Goal: Task Accomplishment & Management: Use online tool/utility

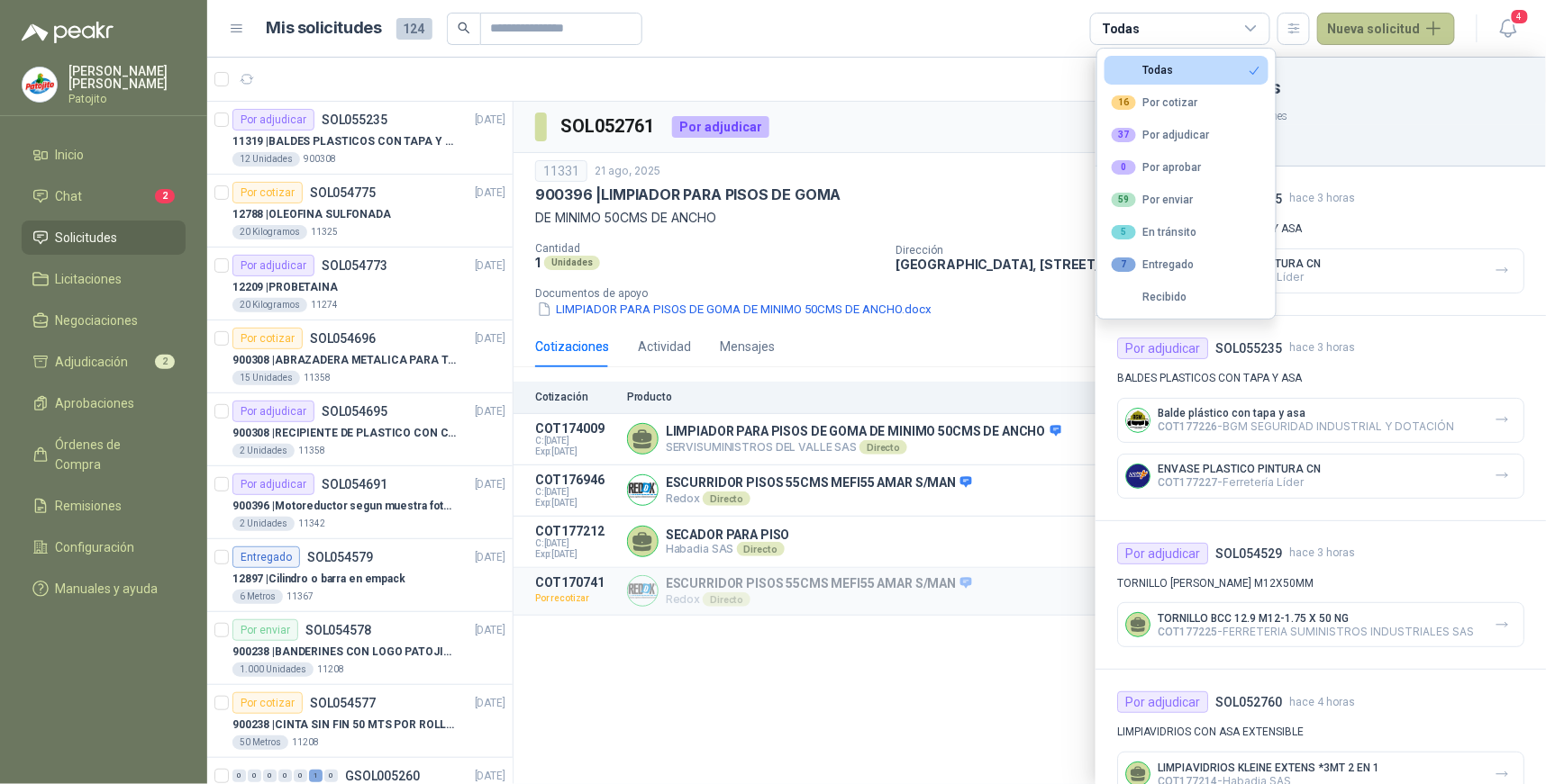
scroll to position [2991, 0]
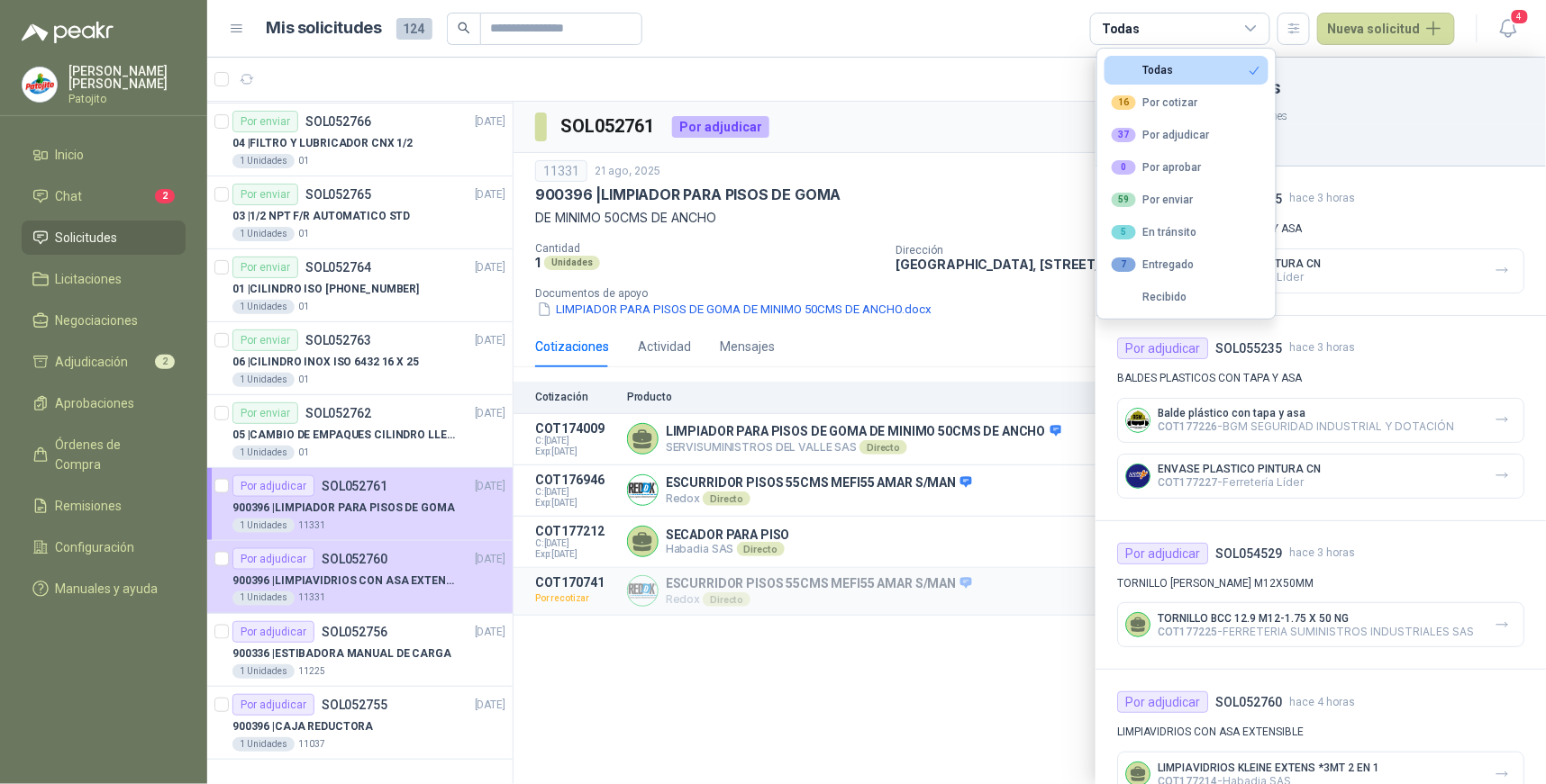
drag, startPoint x: 103, startPoint y: 200, endPoint x: 160, endPoint y: 222, distance: 61.1
click at [103, 200] on li "Chat 2" at bounding box center [103, 196] width 142 height 20
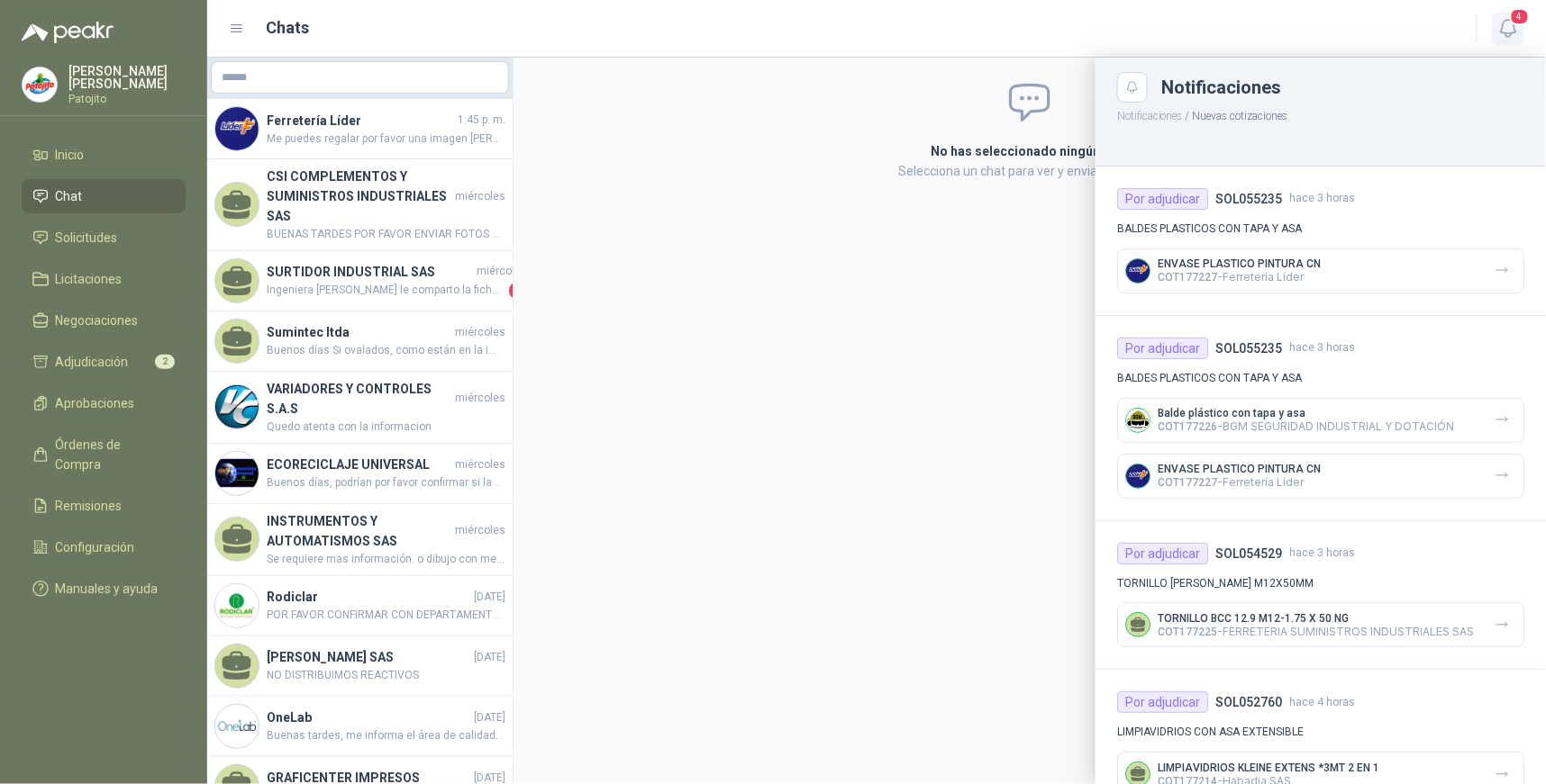
click at [1505, 20] on icon "button" at bounding box center [1508, 28] width 23 height 23
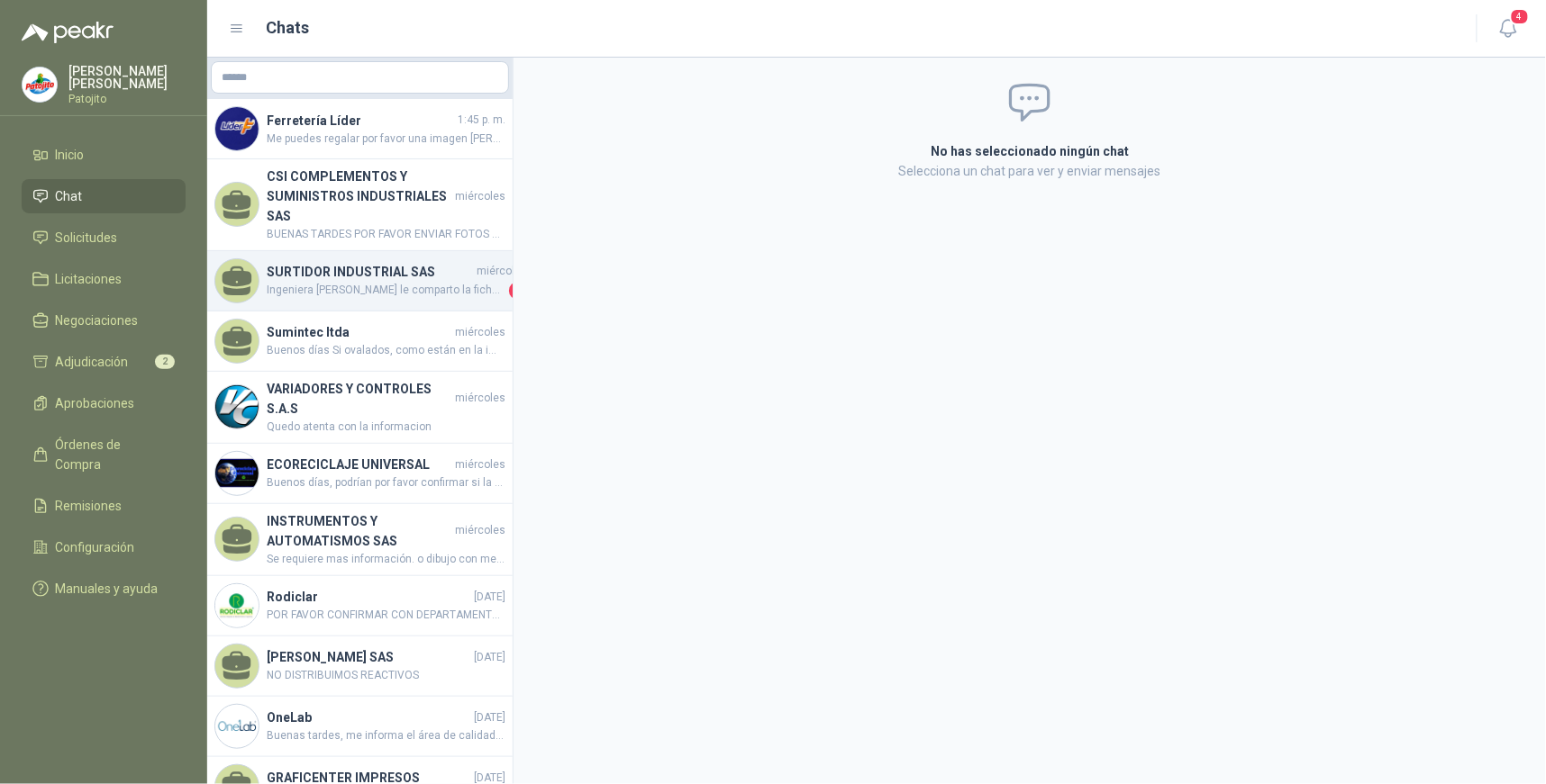
click at [434, 292] on span "Ingeniera [PERSON_NAME] le comparto la ficha técnica de la caja reductora" at bounding box center [386, 291] width 239 height 18
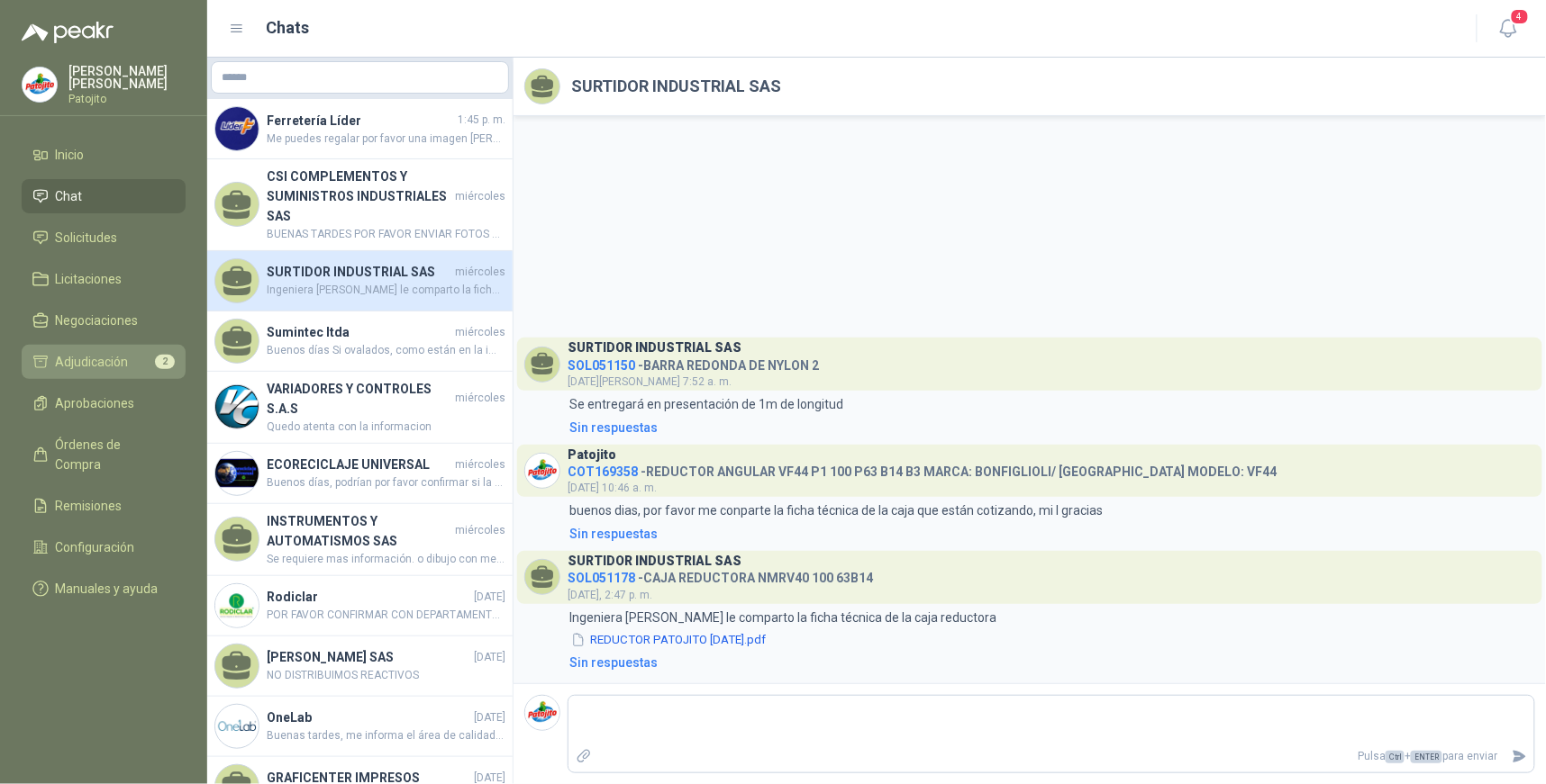
click at [116, 350] on link "Adjudicación 2" at bounding box center [104, 362] width 164 height 34
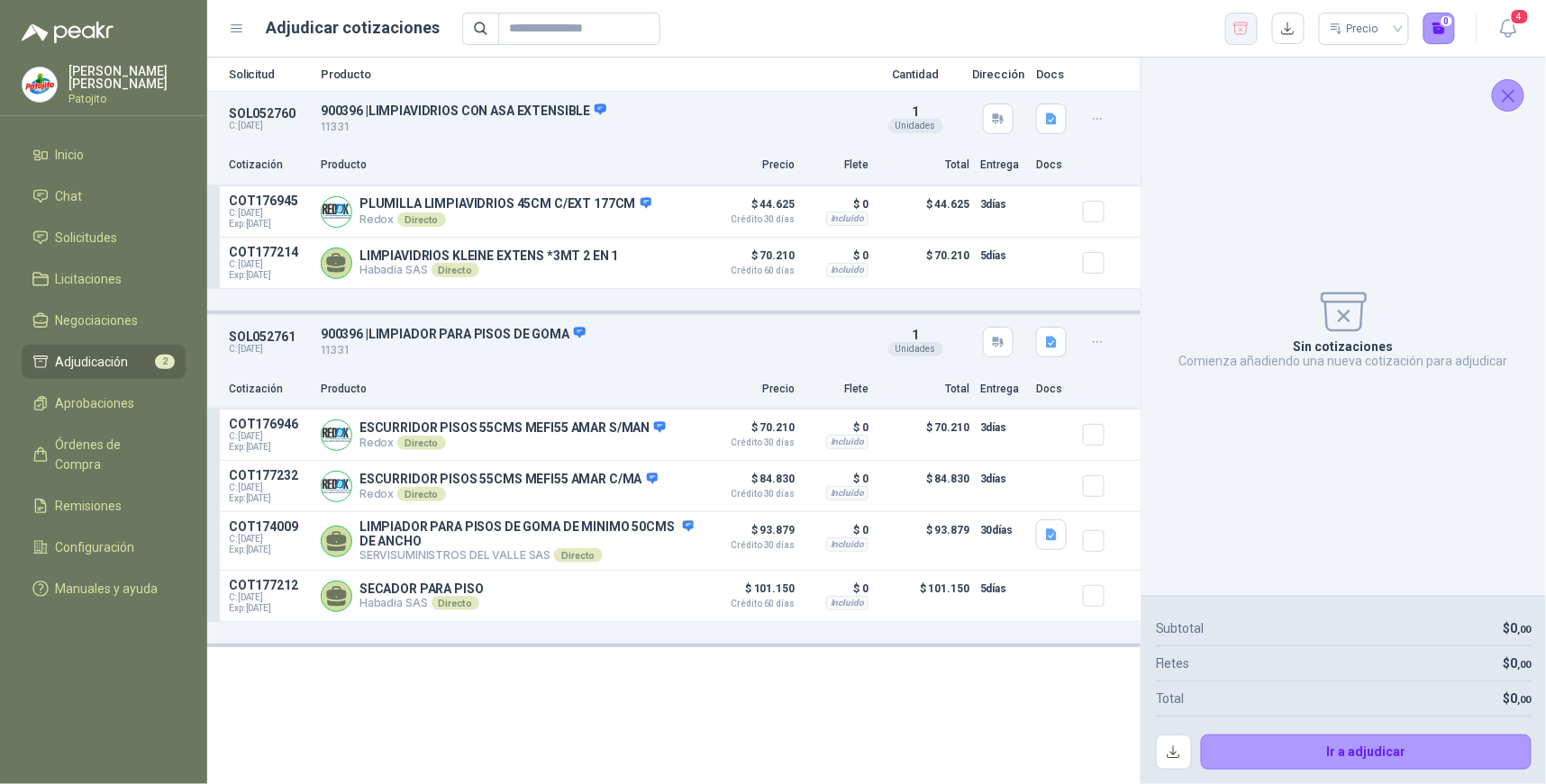
click at [1241, 28] on icon "button" at bounding box center [1242, 28] width 15 height 12
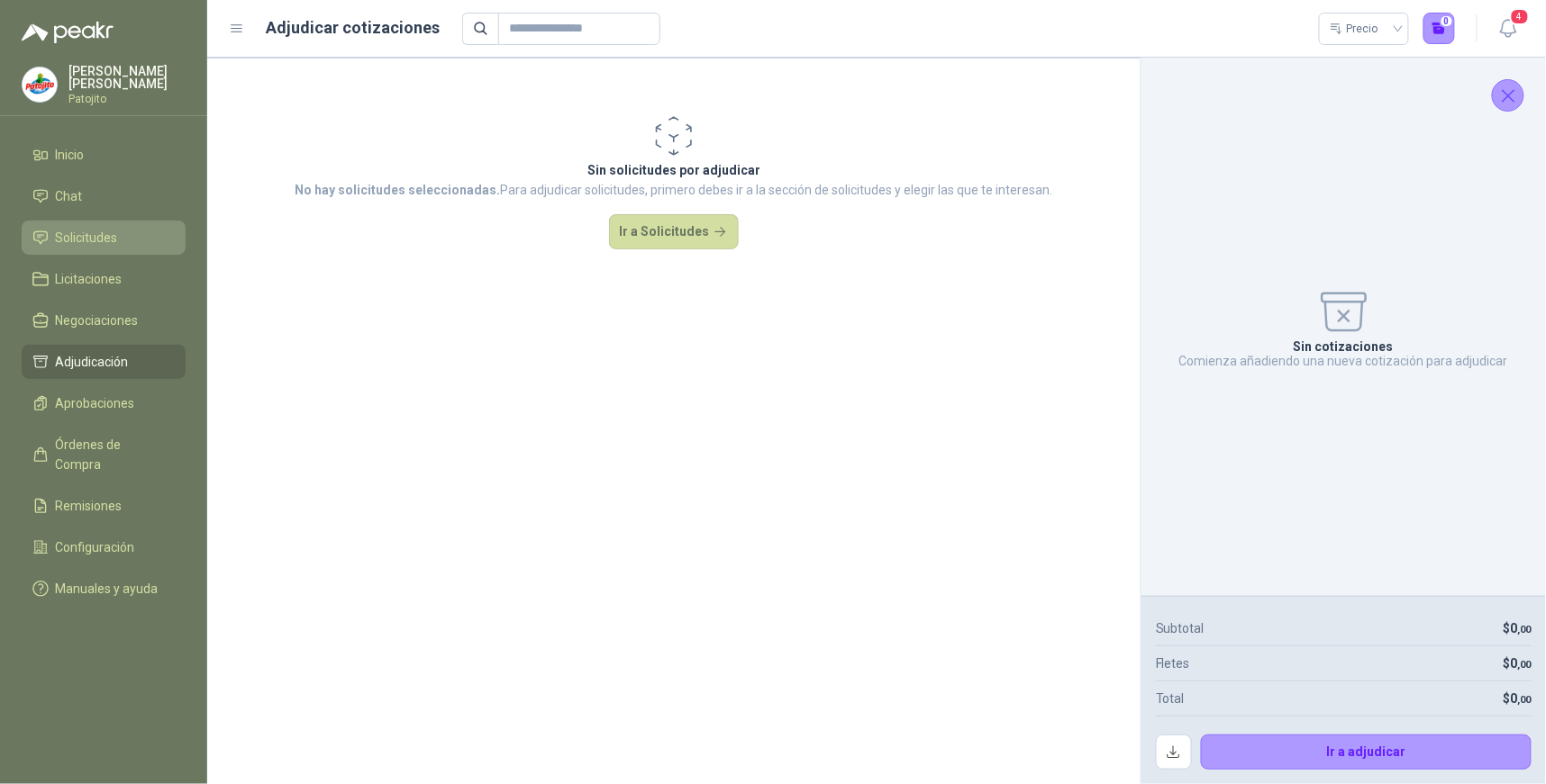
click at [77, 226] on link "Solicitudes" at bounding box center [104, 237] width 164 height 34
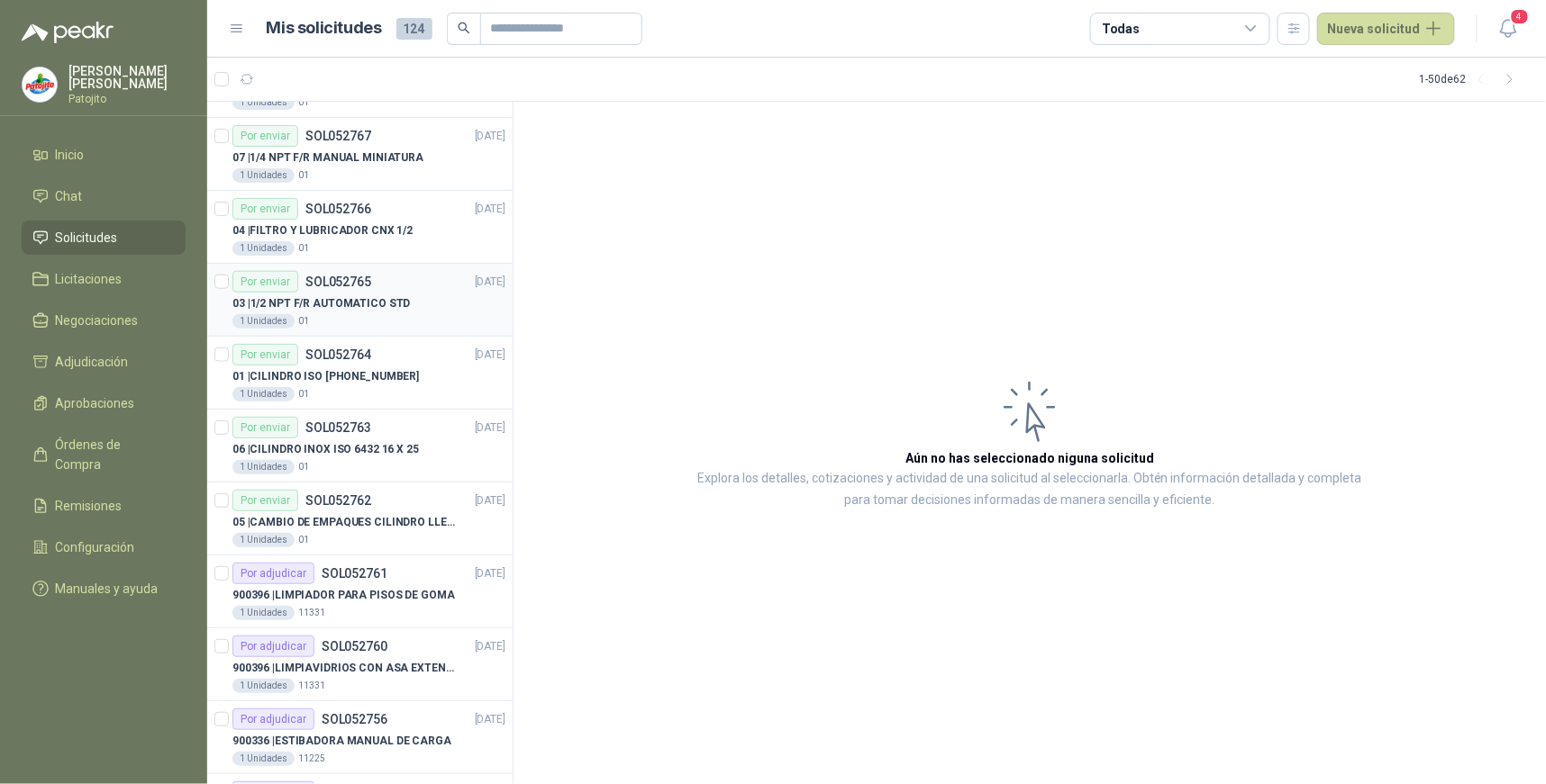
scroll to position [2991, 0]
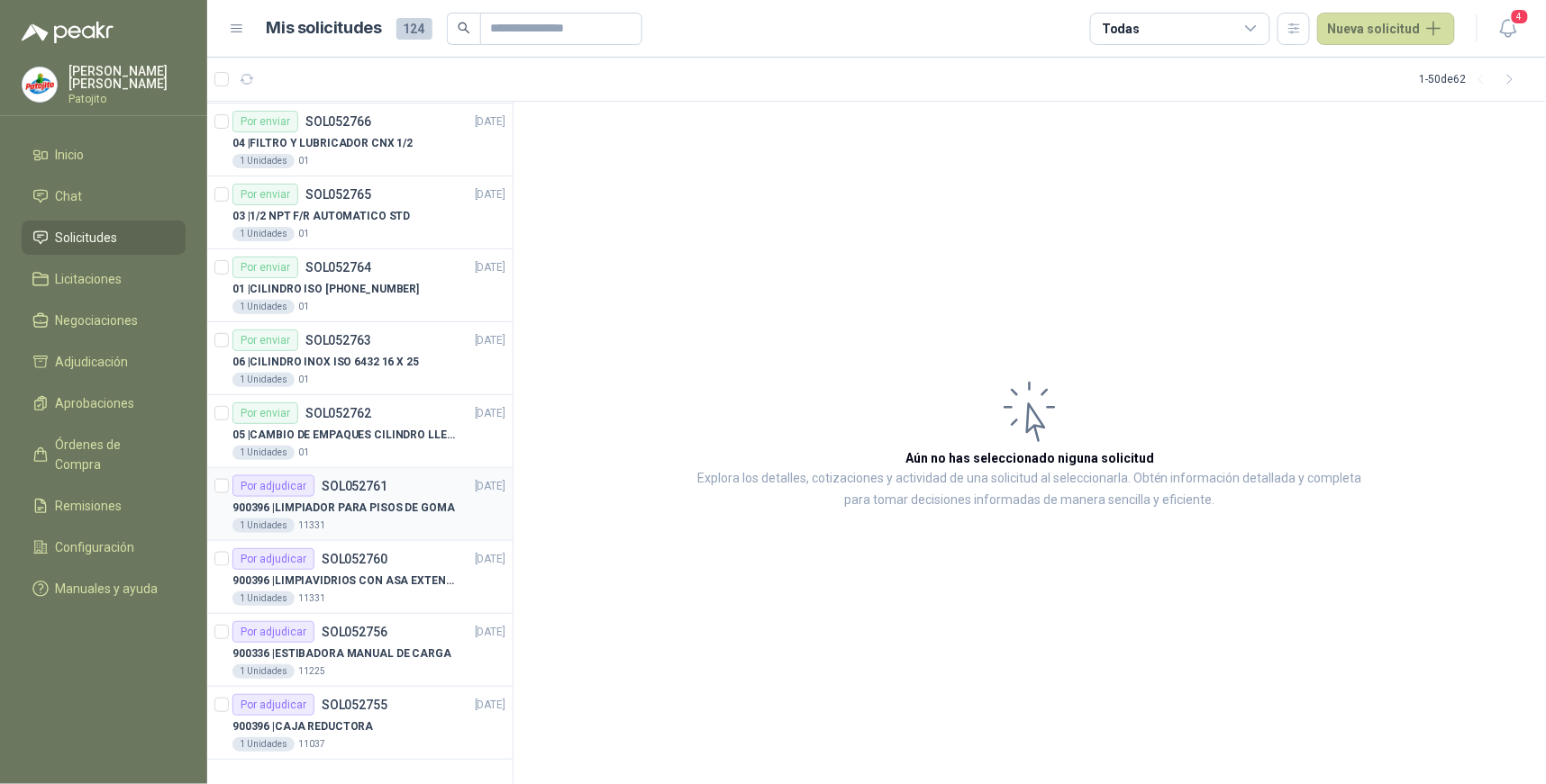
click at [366, 489] on p "SOL052761" at bounding box center [355, 487] width 66 height 13
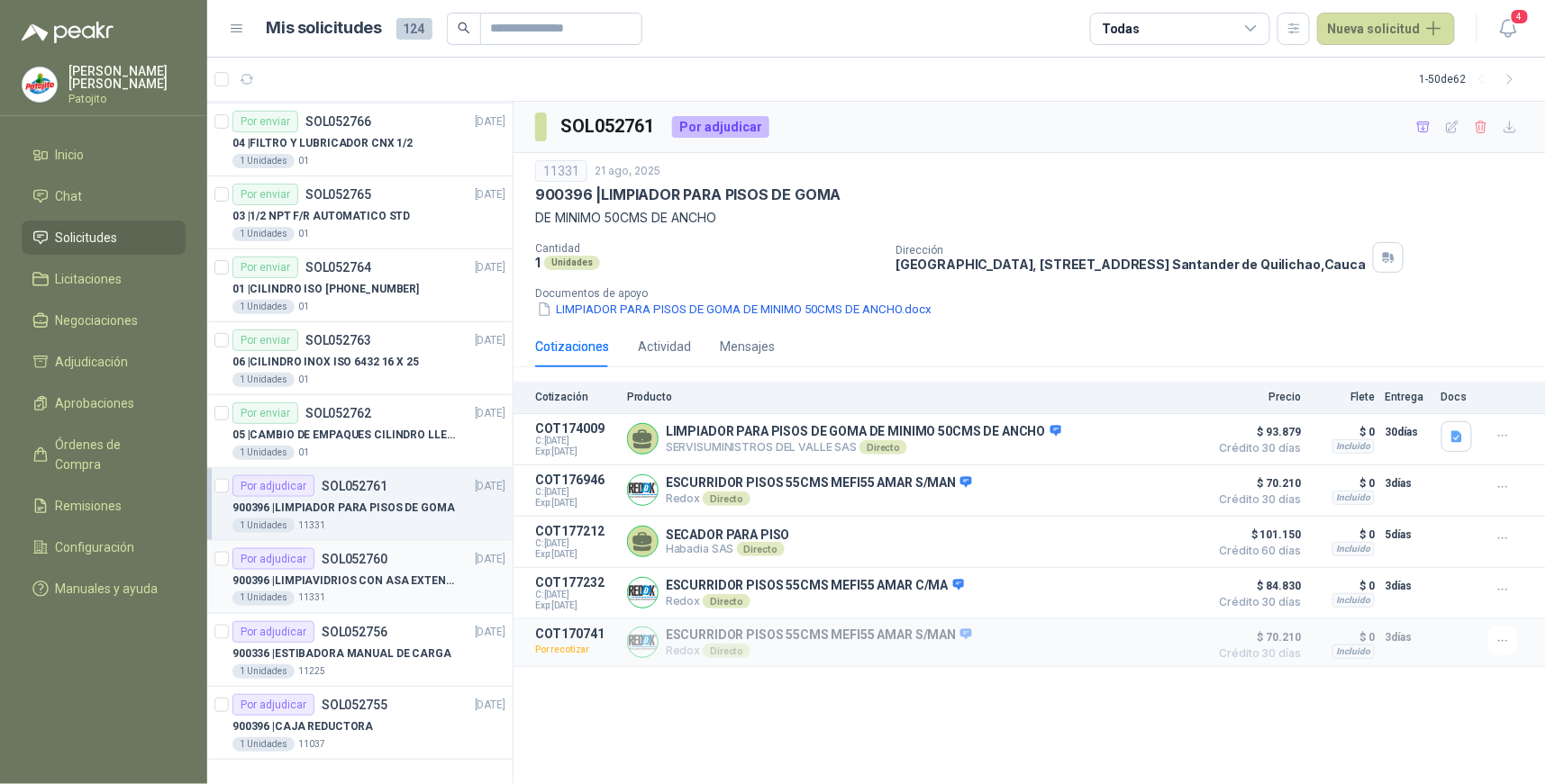
click at [383, 573] on p "900396 | LIMPIAVIDRIOS CON ASA EXTENSIBLE" at bounding box center [344, 581] width 224 height 17
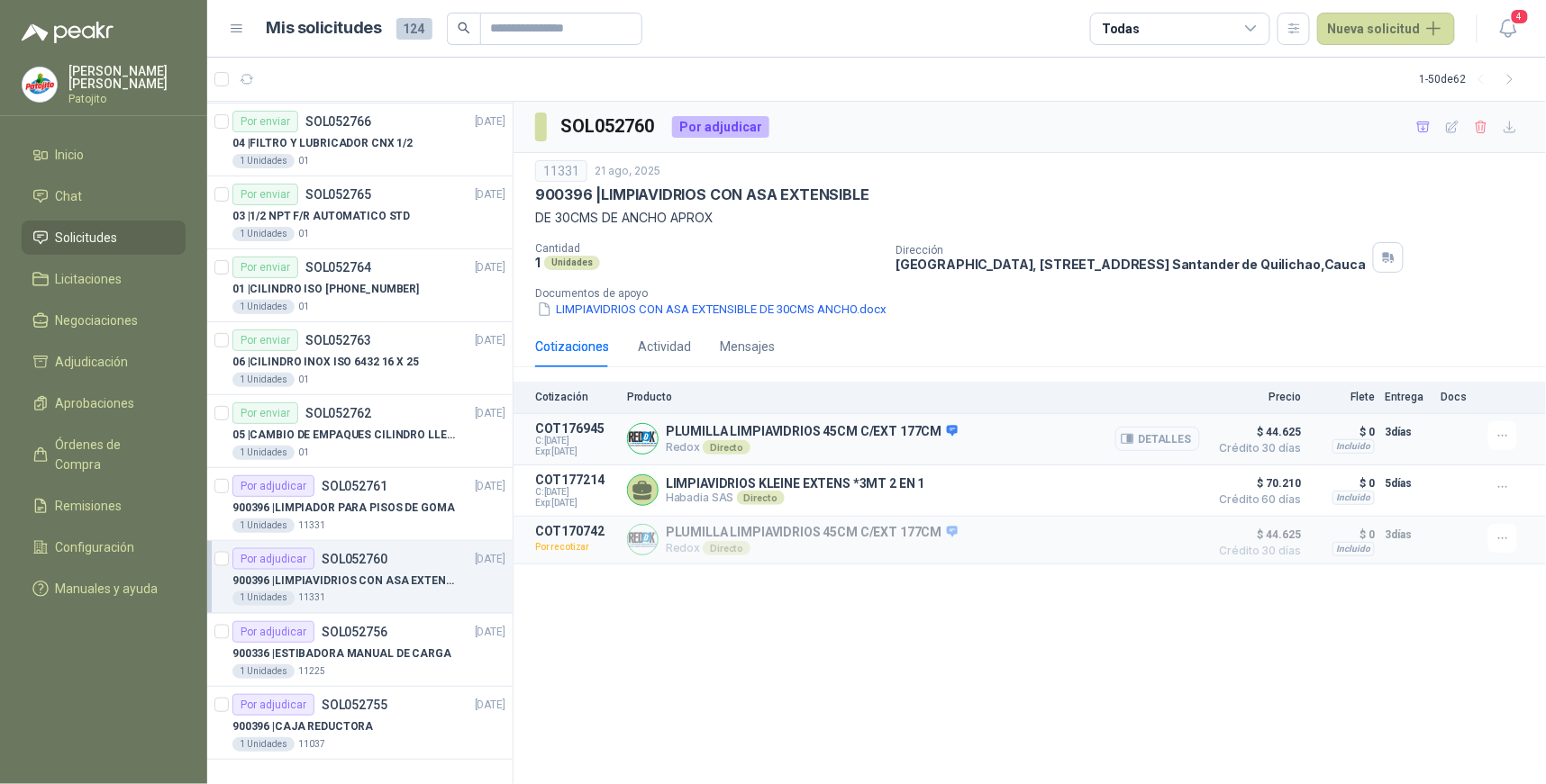
click at [1172, 439] on button "Detalles" at bounding box center [1157, 439] width 85 height 24
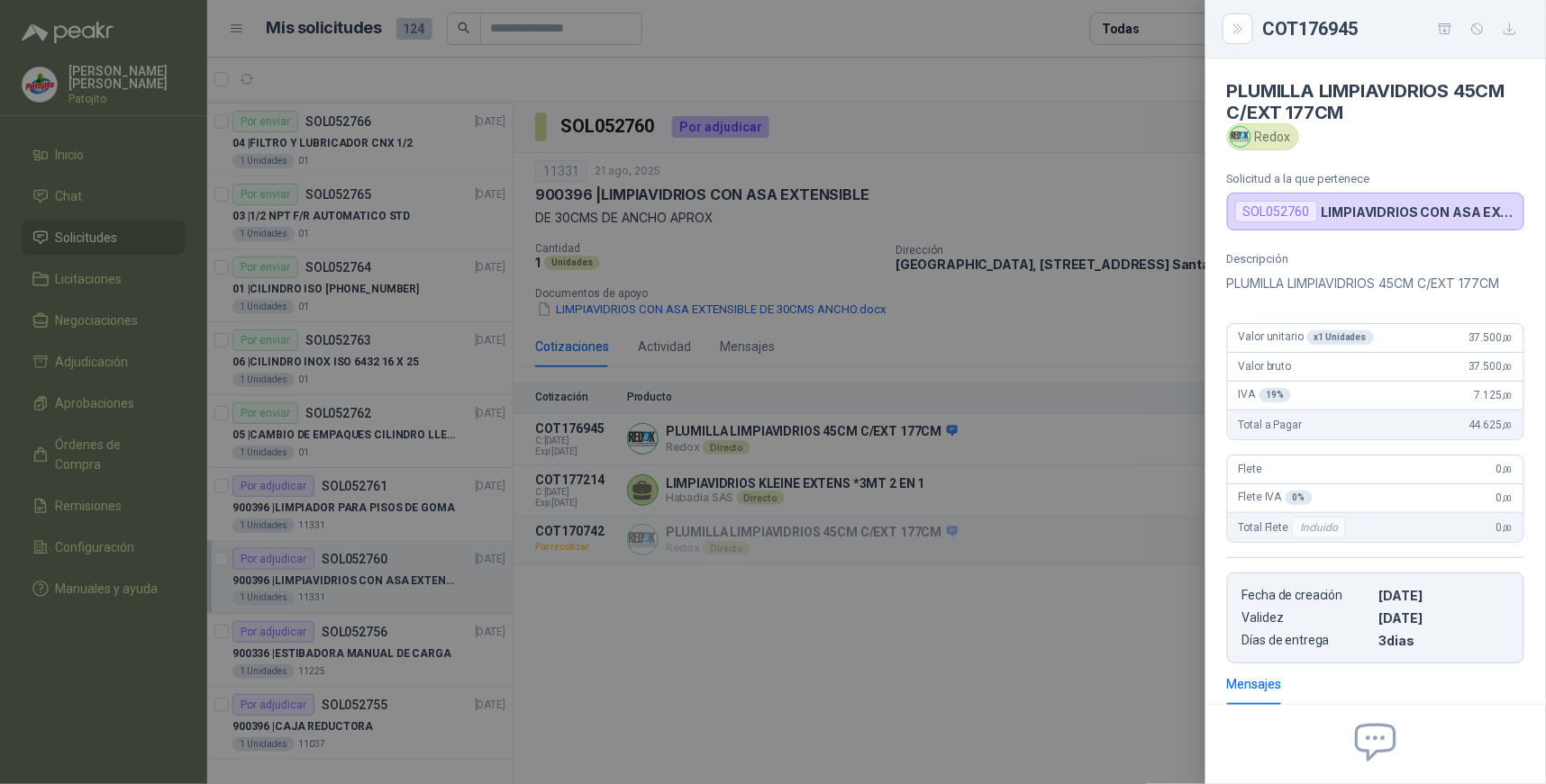
scroll to position [171, 0]
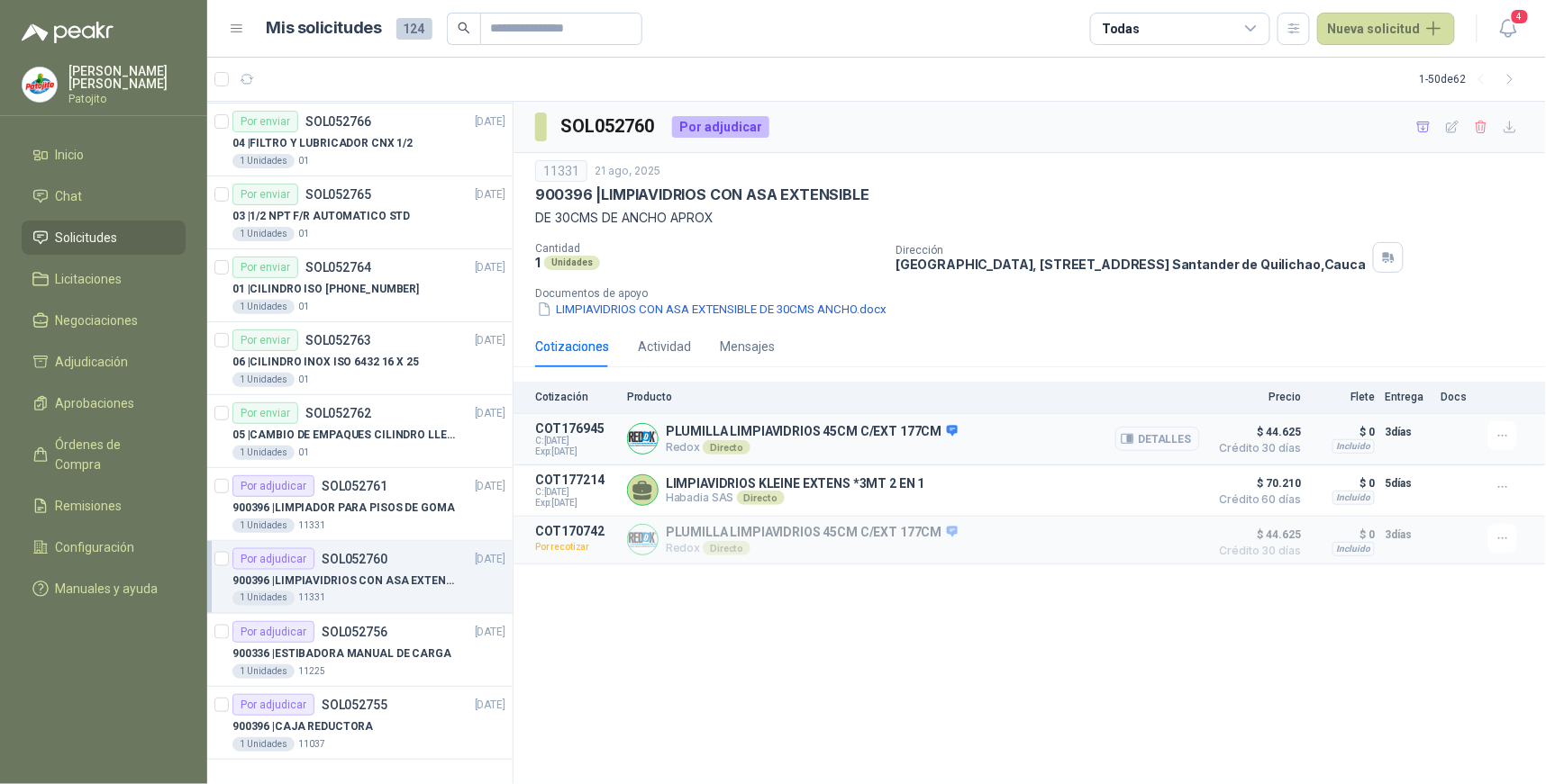
click at [1191, 444] on button "Detalles" at bounding box center [1157, 439] width 85 height 24
click at [435, 501] on p "900396 | LIMPIADOR PARA PISOS DE GOMA" at bounding box center [344, 508] width 222 height 17
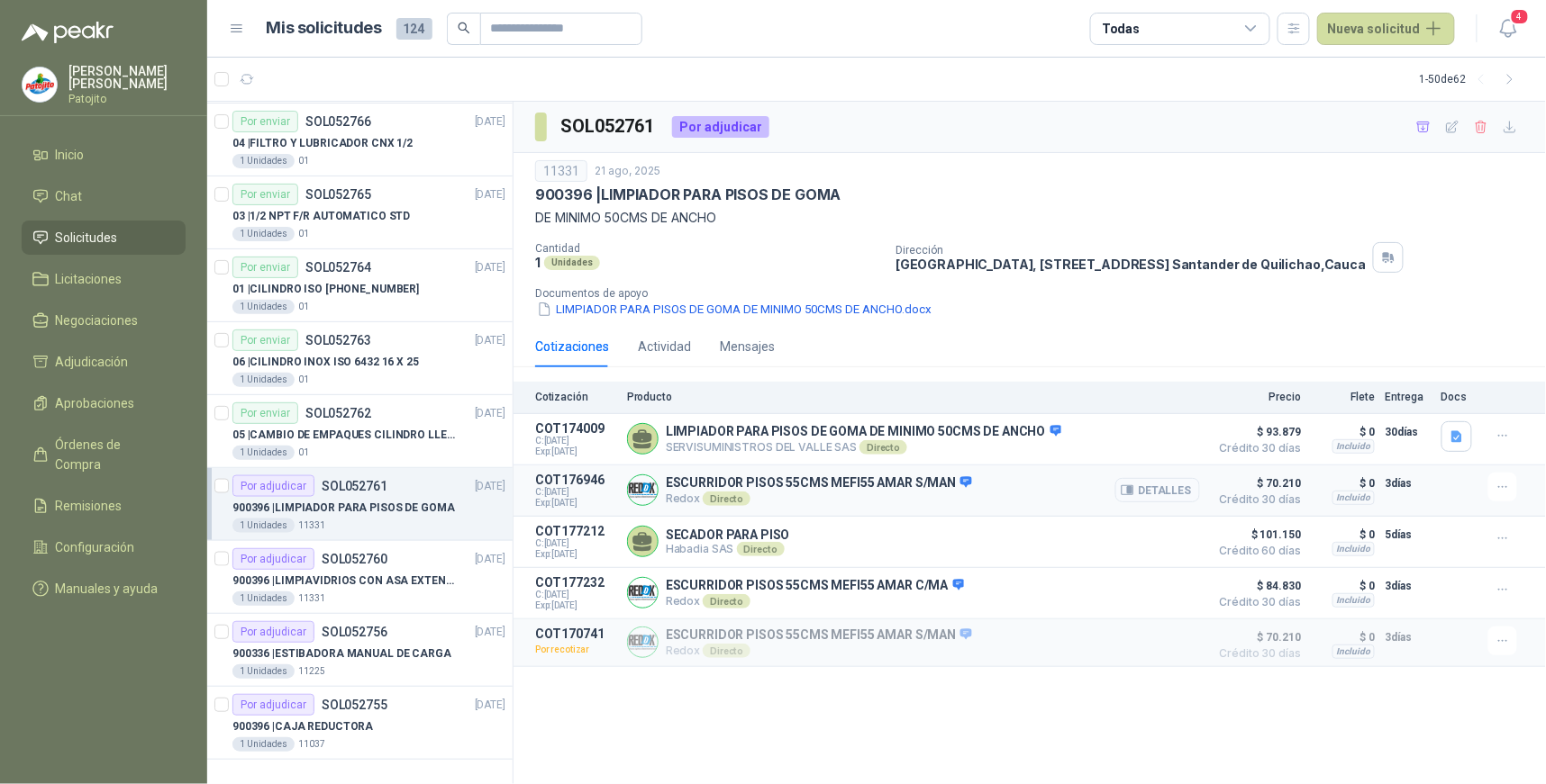
click at [1193, 491] on button "Detalles" at bounding box center [1157, 490] width 85 height 24
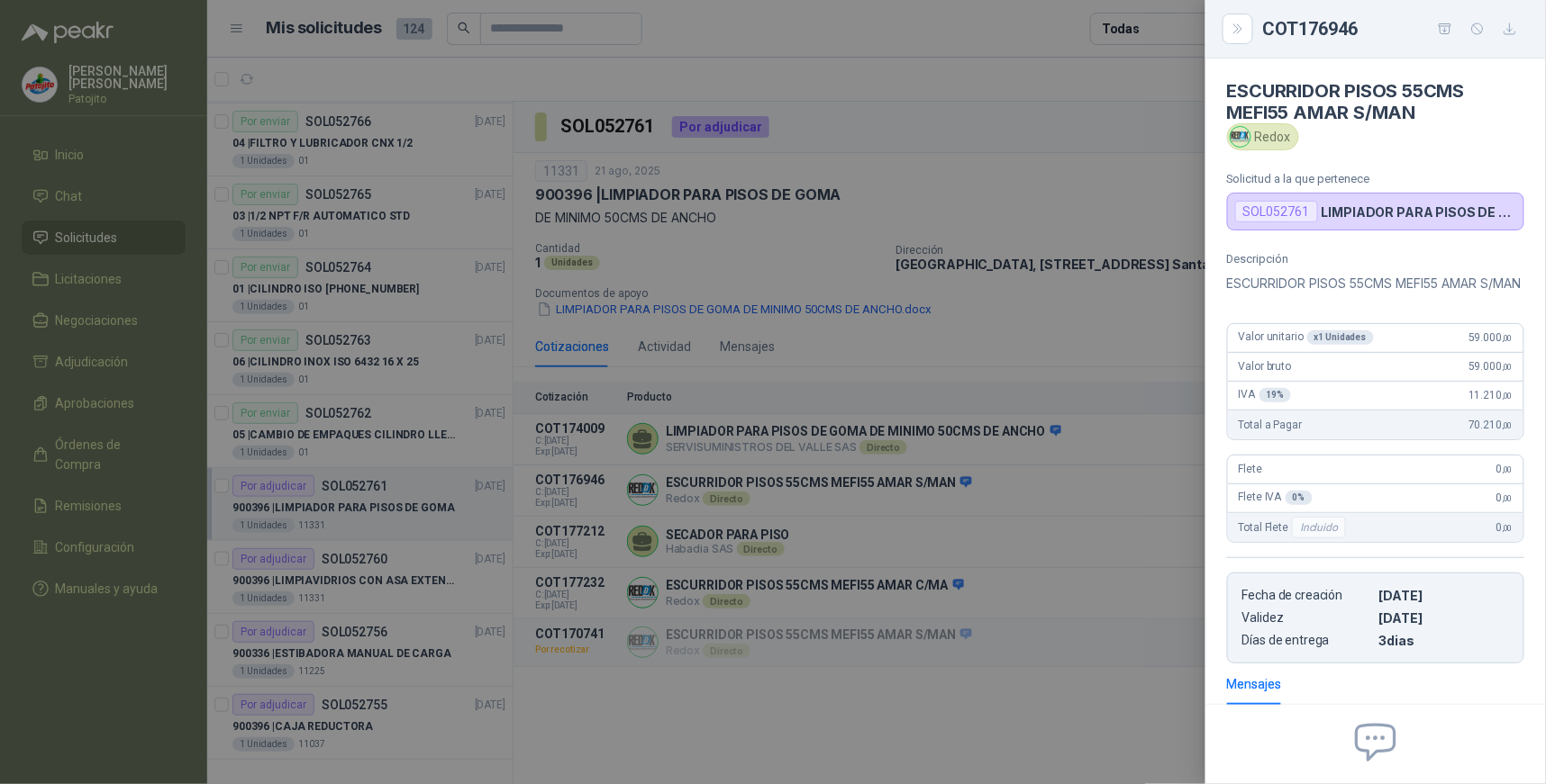
click at [1147, 337] on div at bounding box center [773, 392] width 1546 height 784
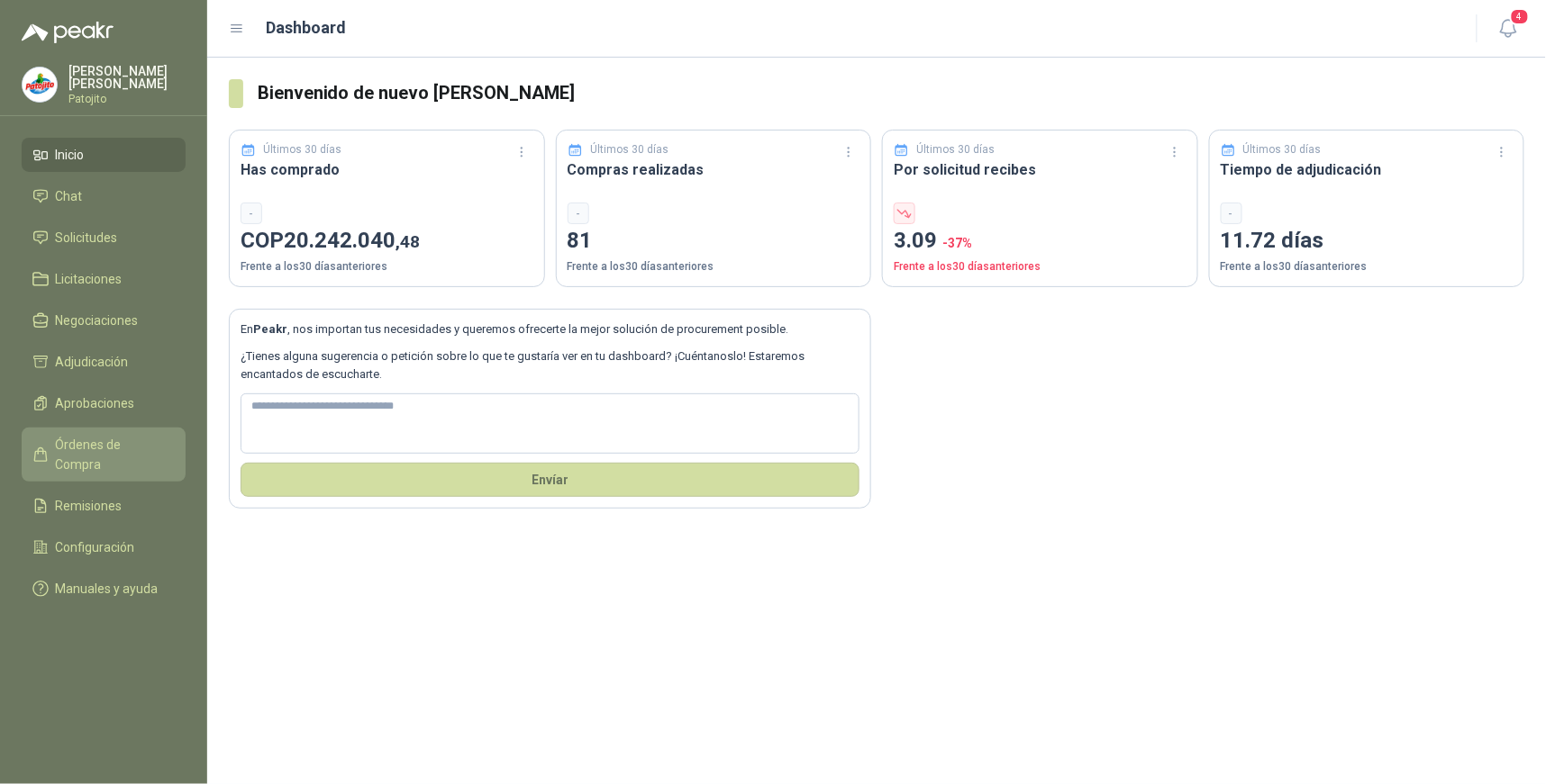
click at [112, 439] on span "Órdenes de Compra" at bounding box center [112, 454] width 113 height 39
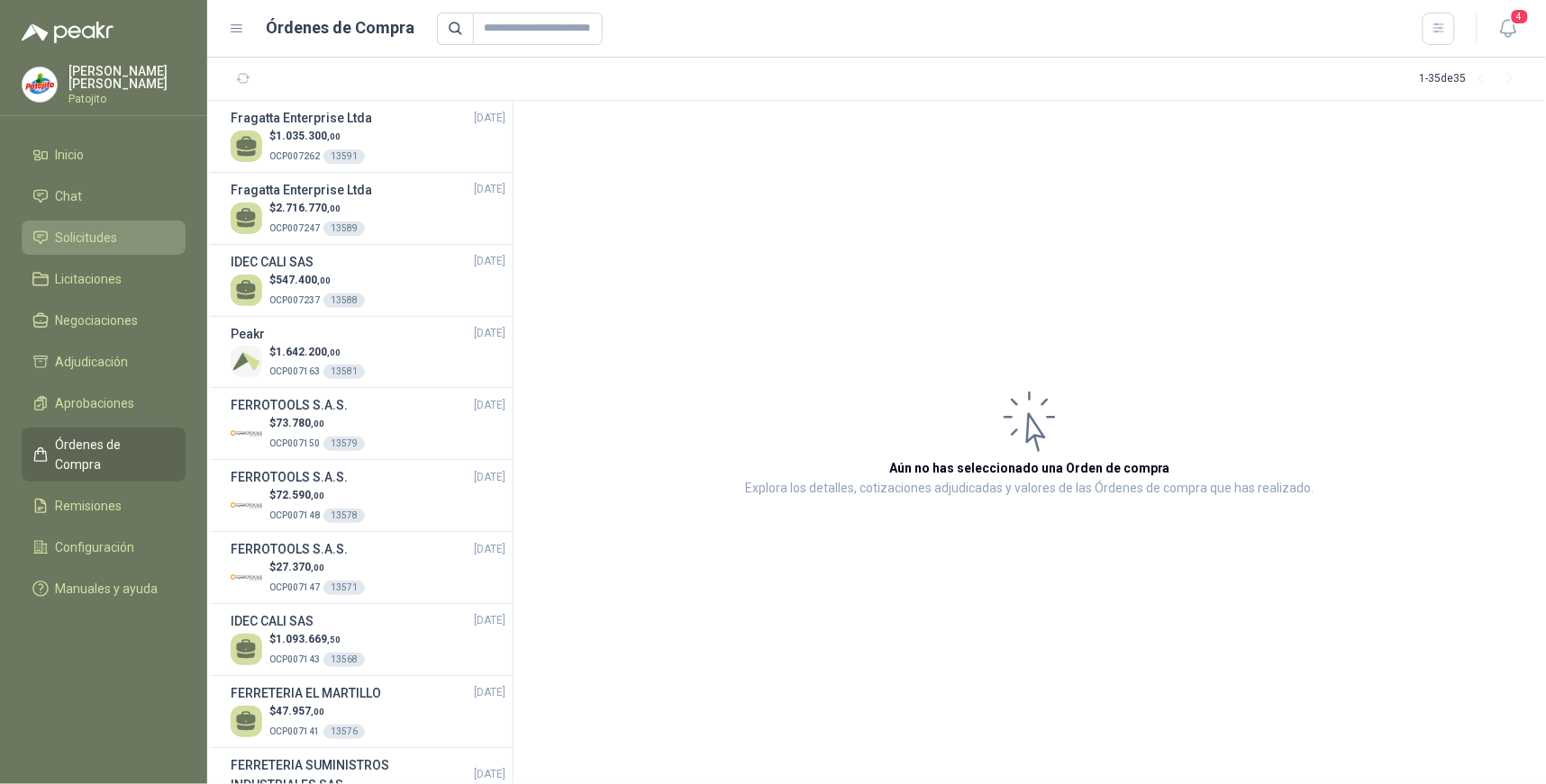
click at [130, 234] on li "Solicitudes" at bounding box center [103, 238] width 142 height 20
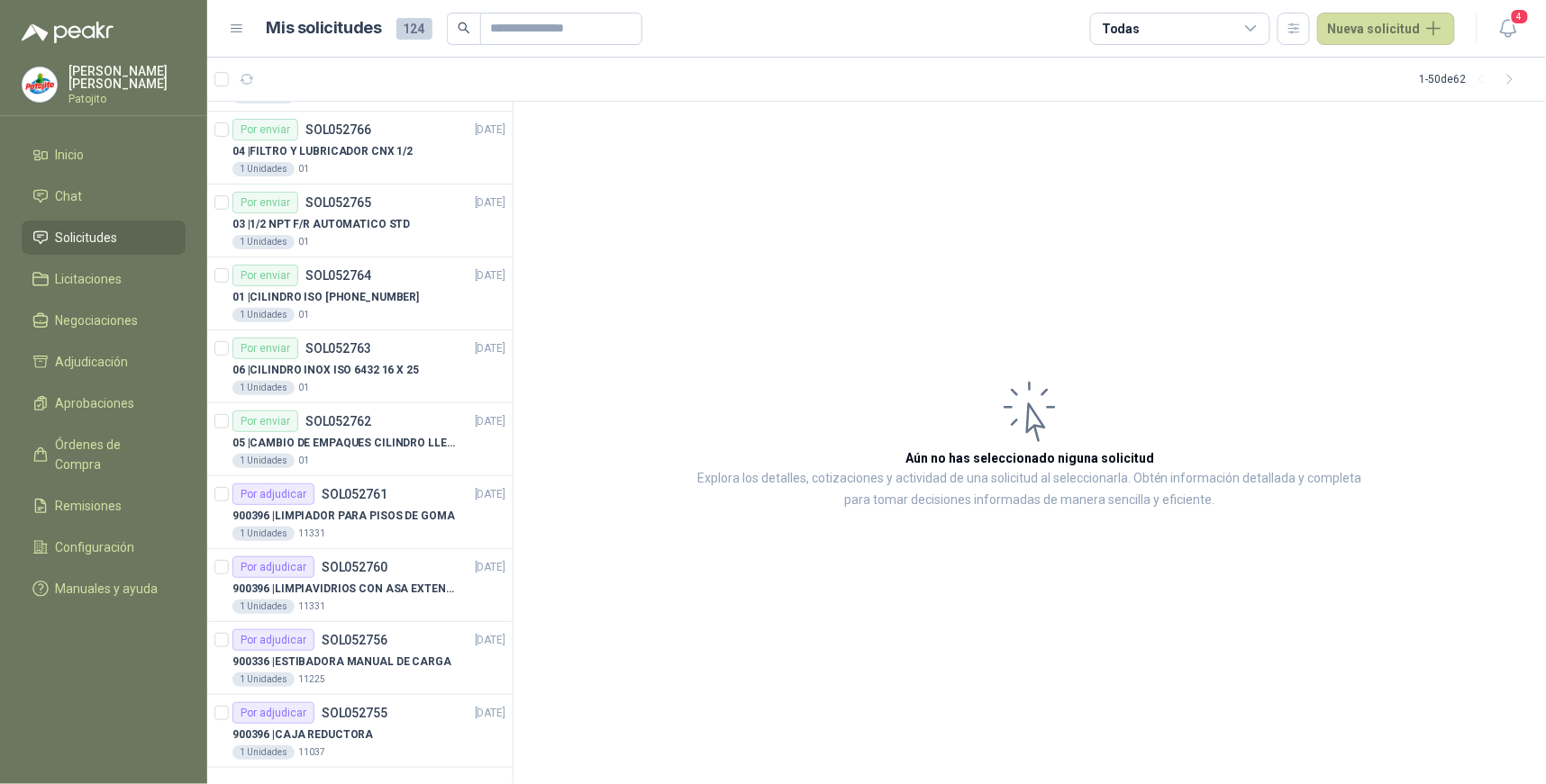
scroll to position [2991, 0]
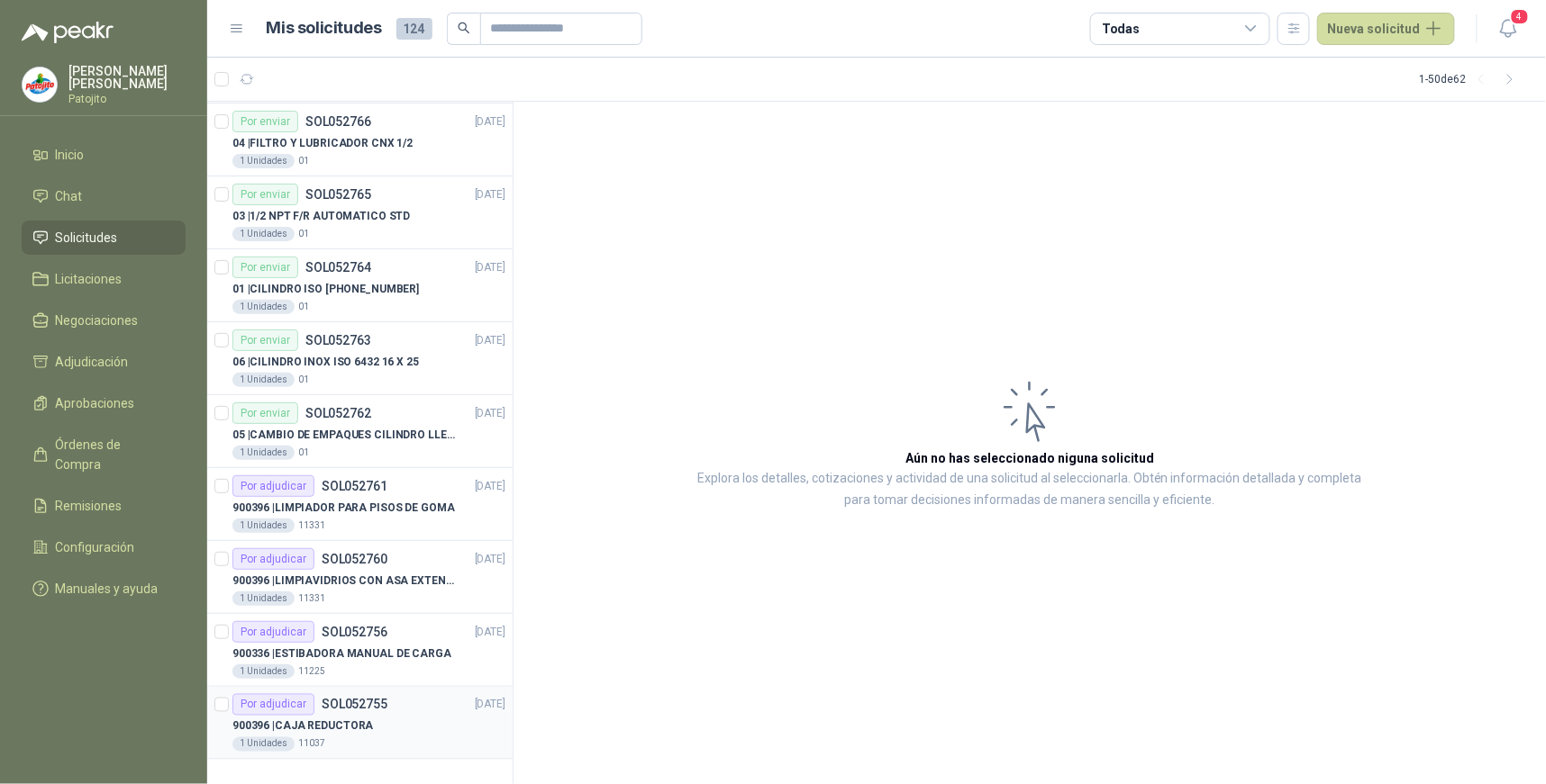
click at [371, 713] on div "Por adjudicar SOL052755" at bounding box center [310, 705] width 155 height 22
click at [434, 580] on p "900396 | LIMPIAVIDRIOS CON ASA EXTENSIBLE" at bounding box center [344, 581] width 224 height 17
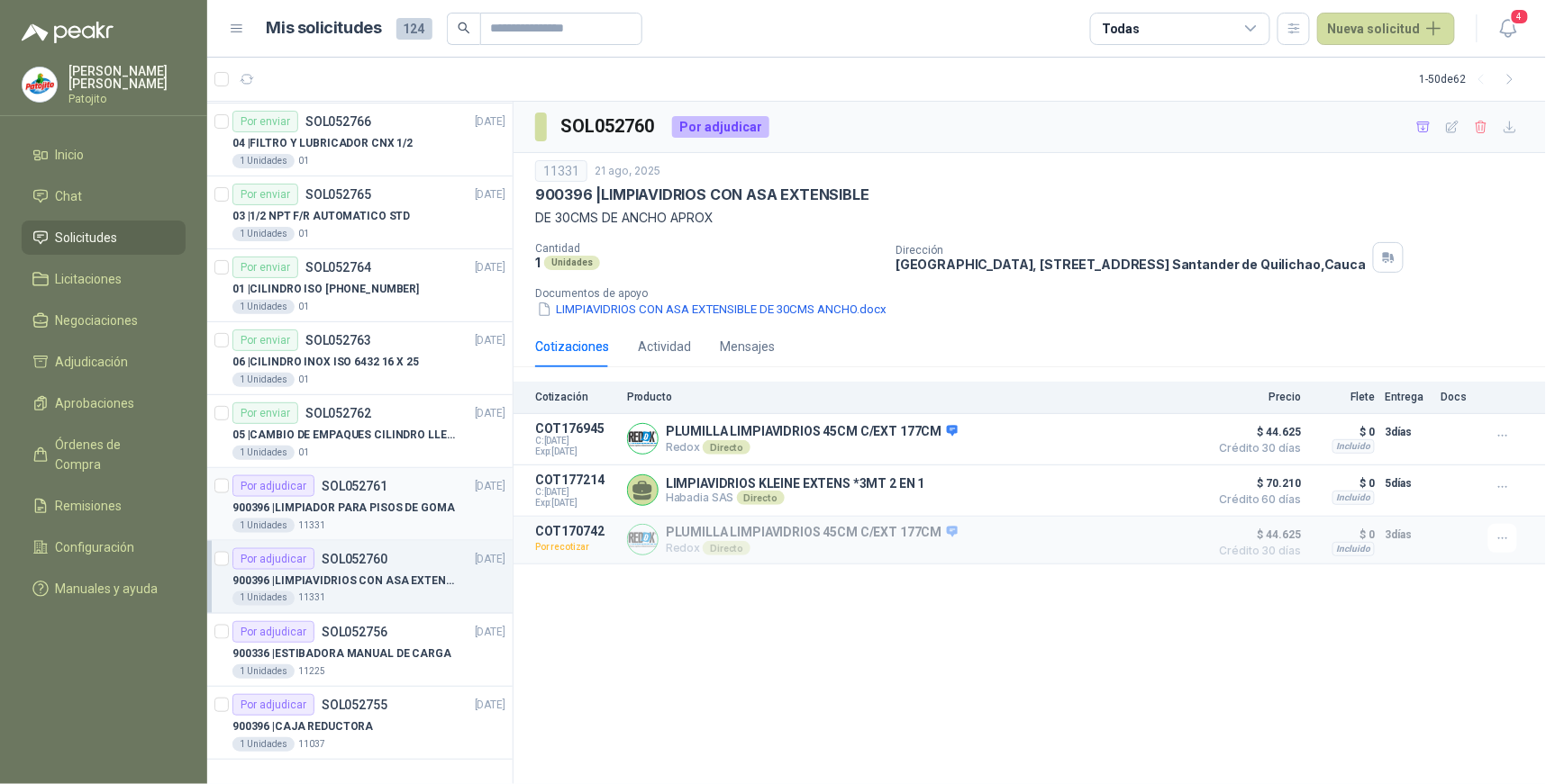
click at [355, 509] on p "900396 | LIMPIADOR PARA PISOS DE GOMA" at bounding box center [344, 508] width 222 height 17
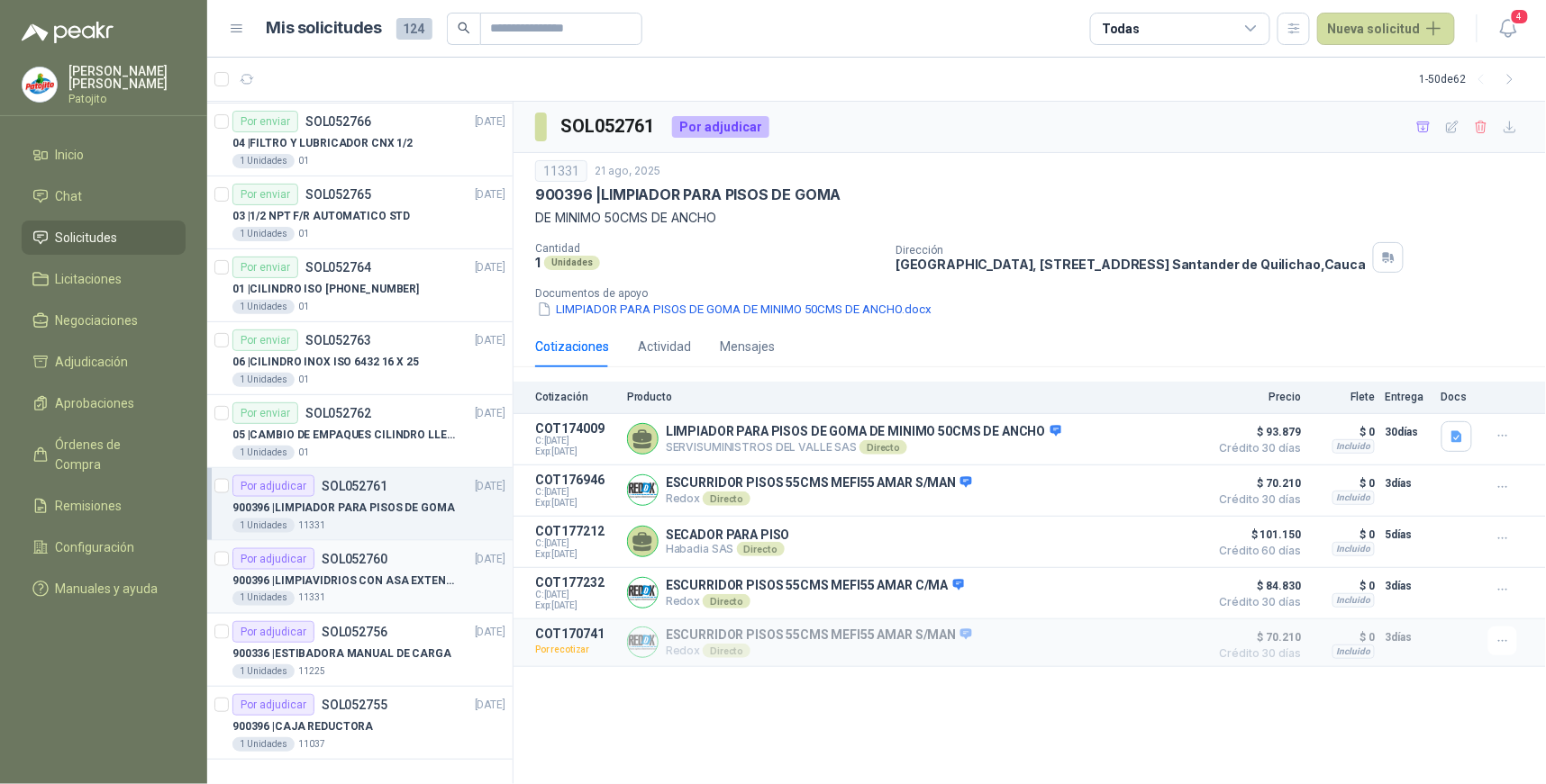
click at [341, 573] on p "900396 | LIMPIAVIDRIOS CON ASA EXTENSIBLE" at bounding box center [344, 581] width 224 height 17
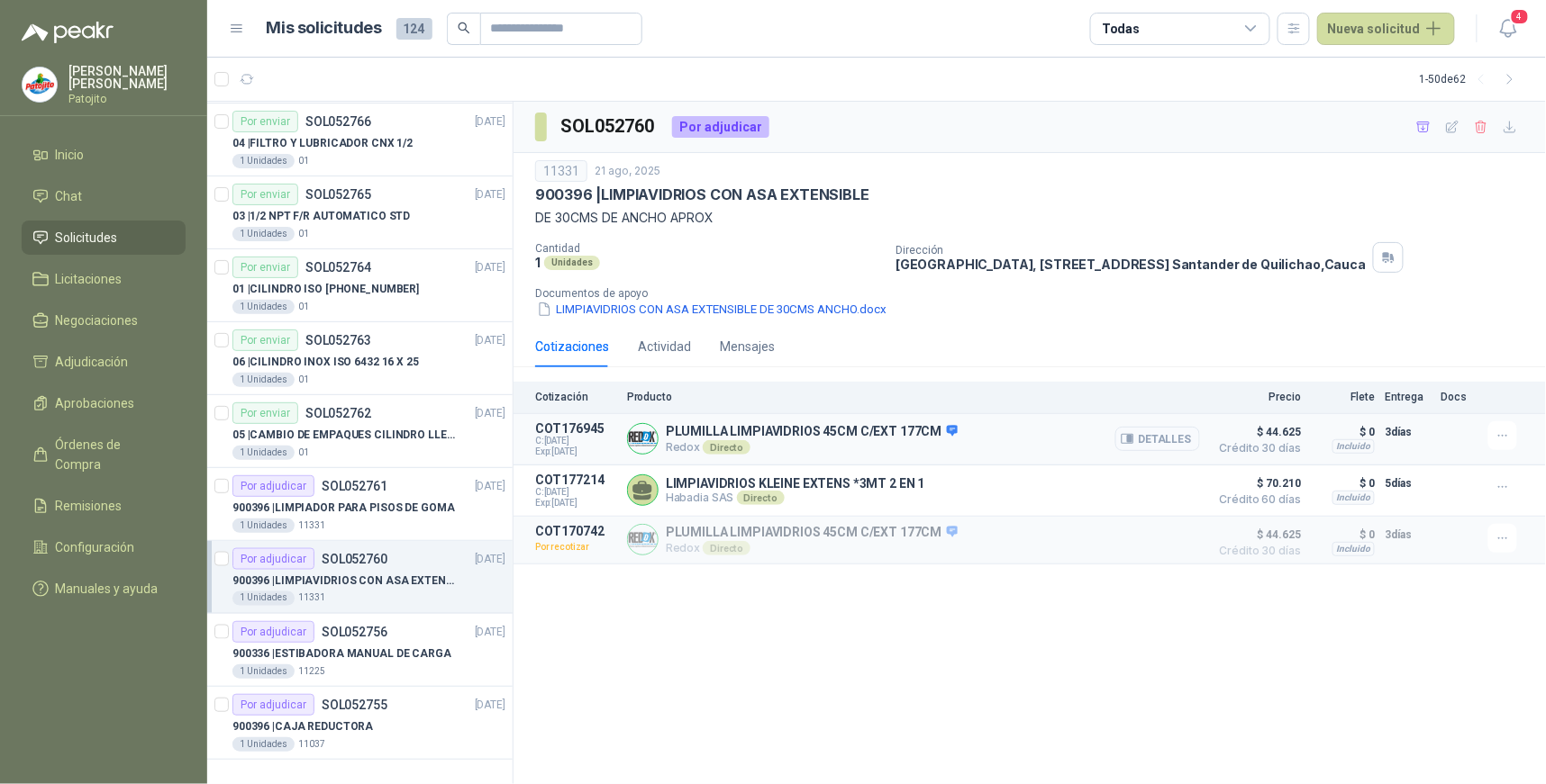
click at [1184, 442] on button "Detalles" at bounding box center [1157, 439] width 85 height 24
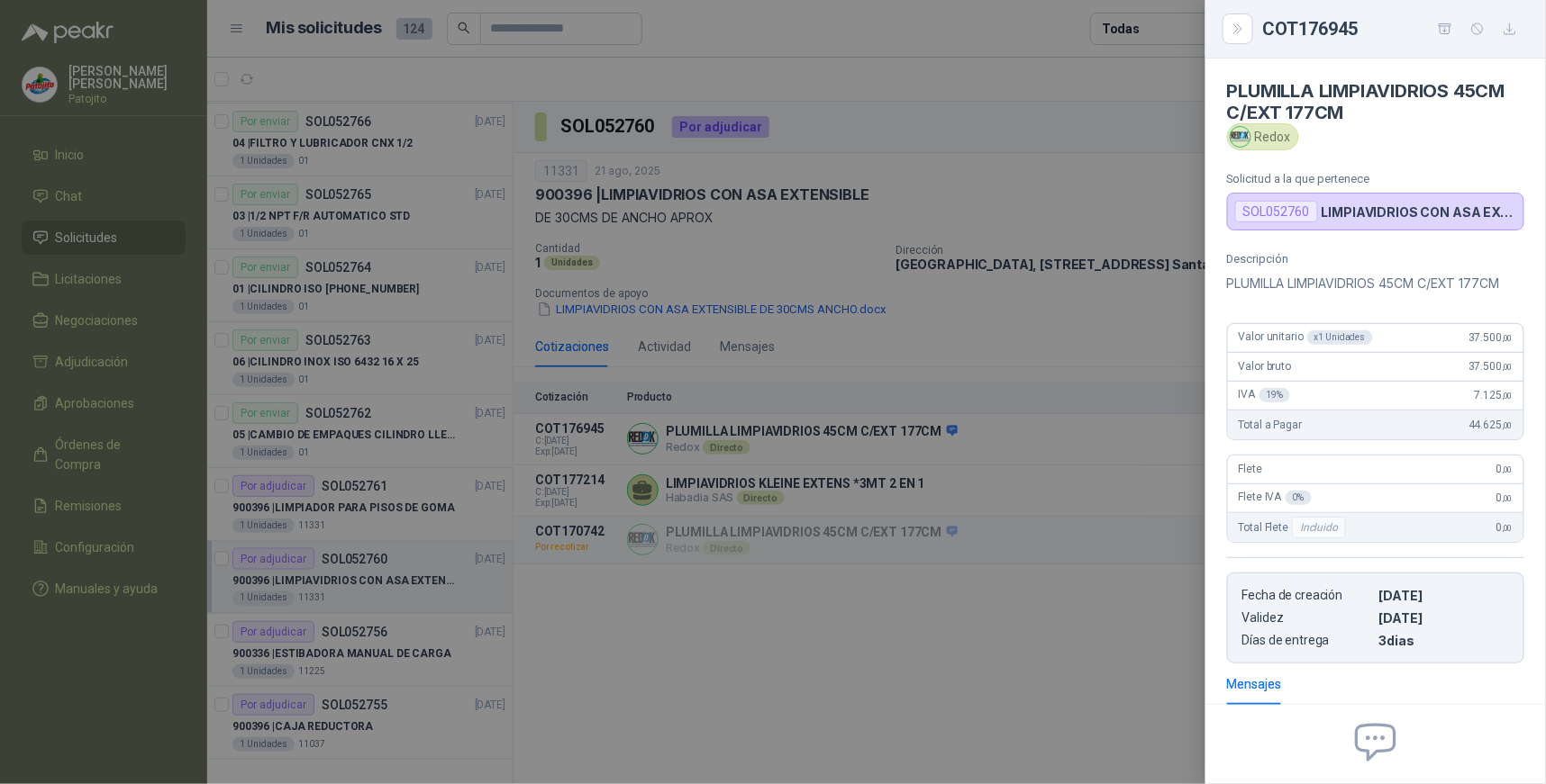
scroll to position [171, 0]
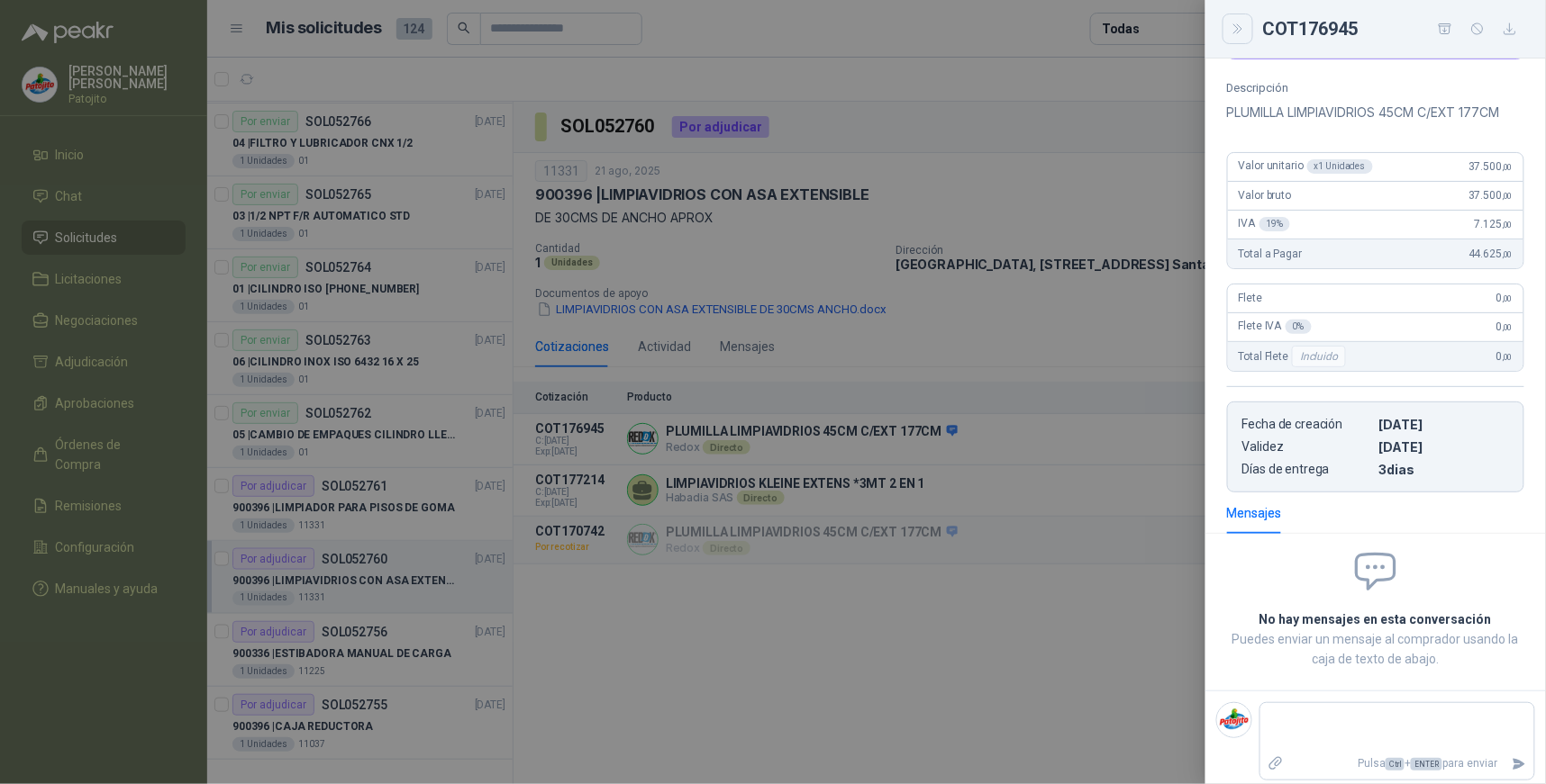
click at [1244, 33] on icon "Close" at bounding box center [1238, 29] width 16 height 16
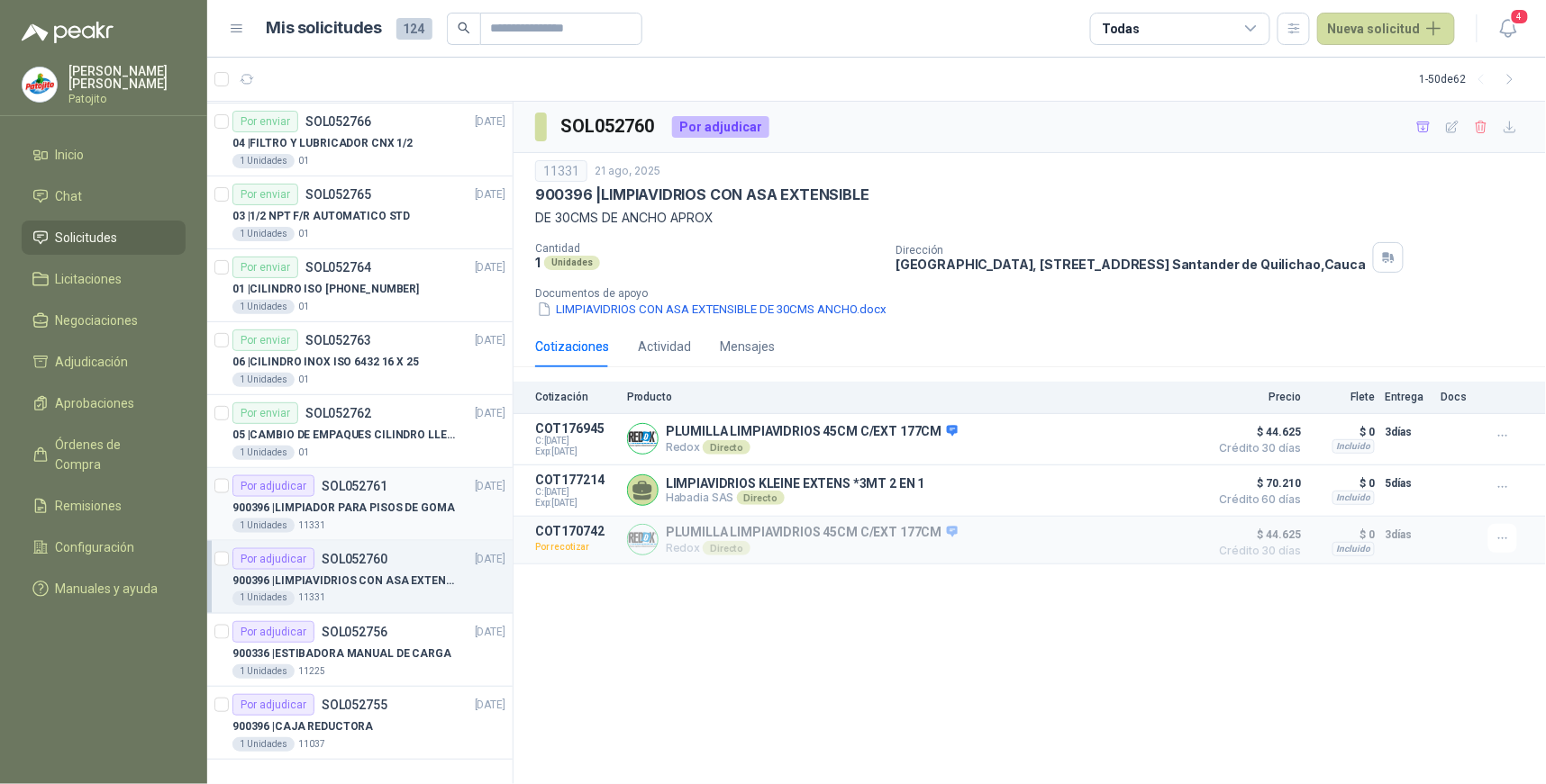
click at [446, 505] on div "900396 | LIMPIADOR PARA PISOS DE GOMA" at bounding box center [368, 508] width 273 height 22
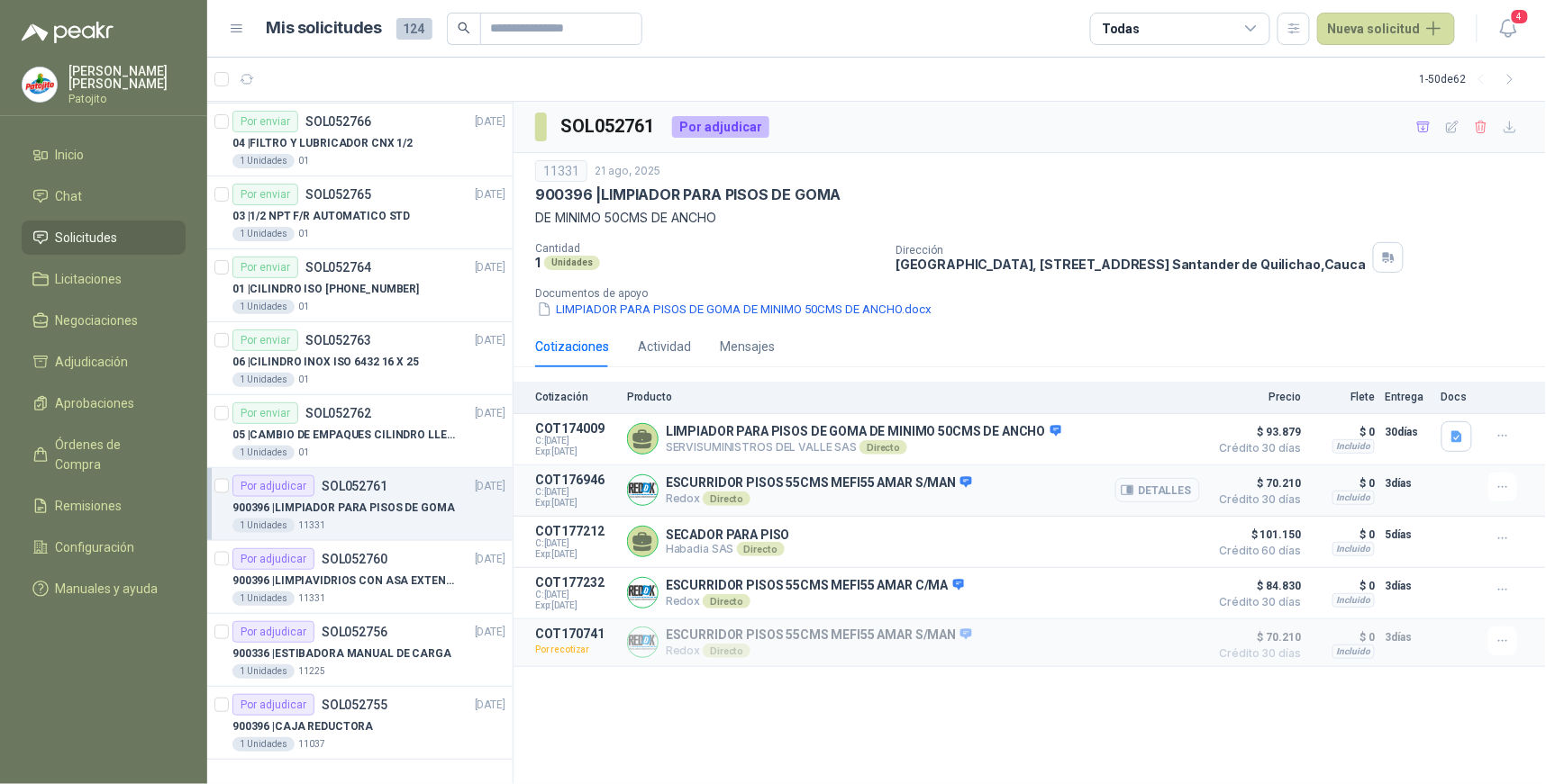
click at [1198, 490] on button "Detalles" at bounding box center [1157, 490] width 85 height 24
